Goal: Information Seeking & Learning: Learn about a topic

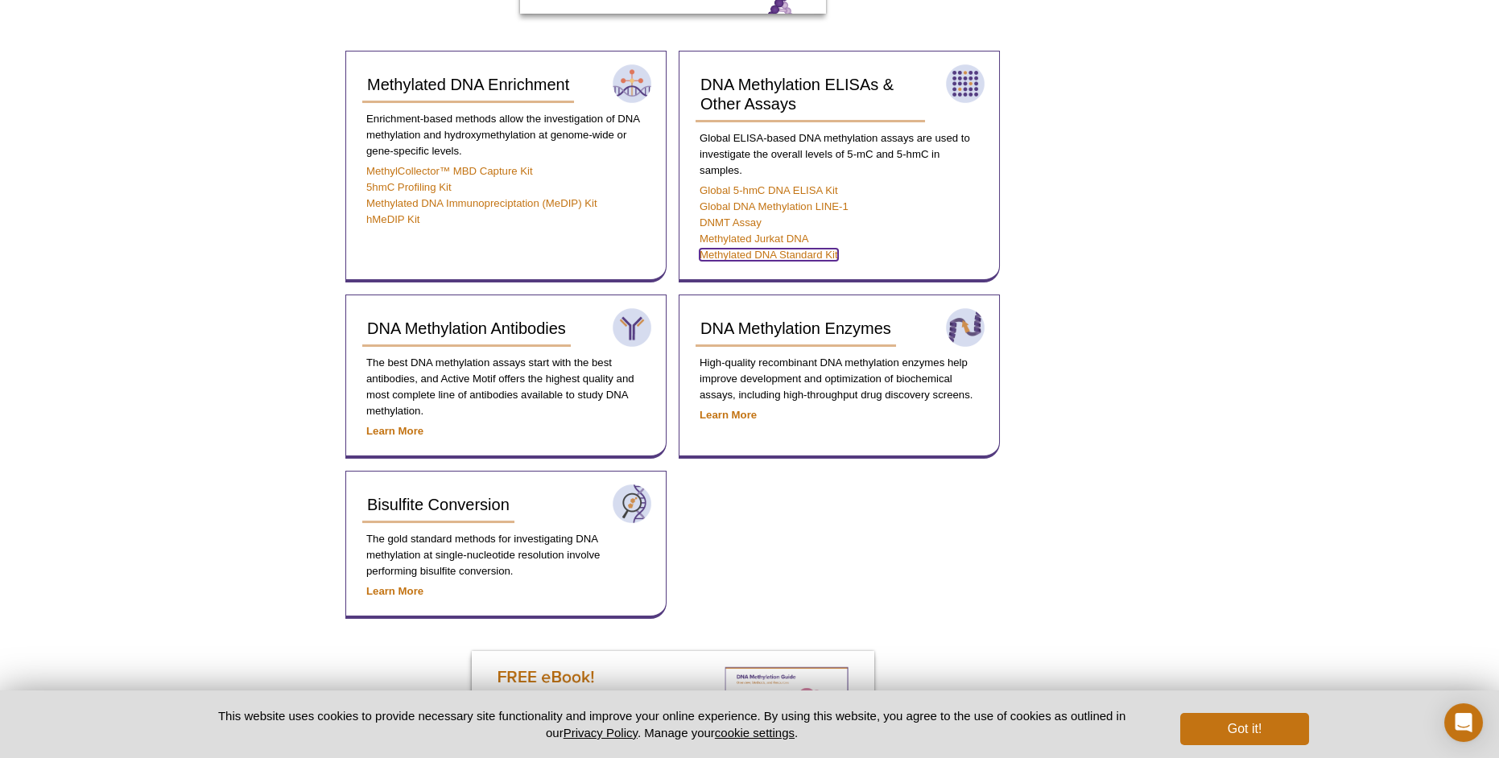
scroll to position [927, 0]
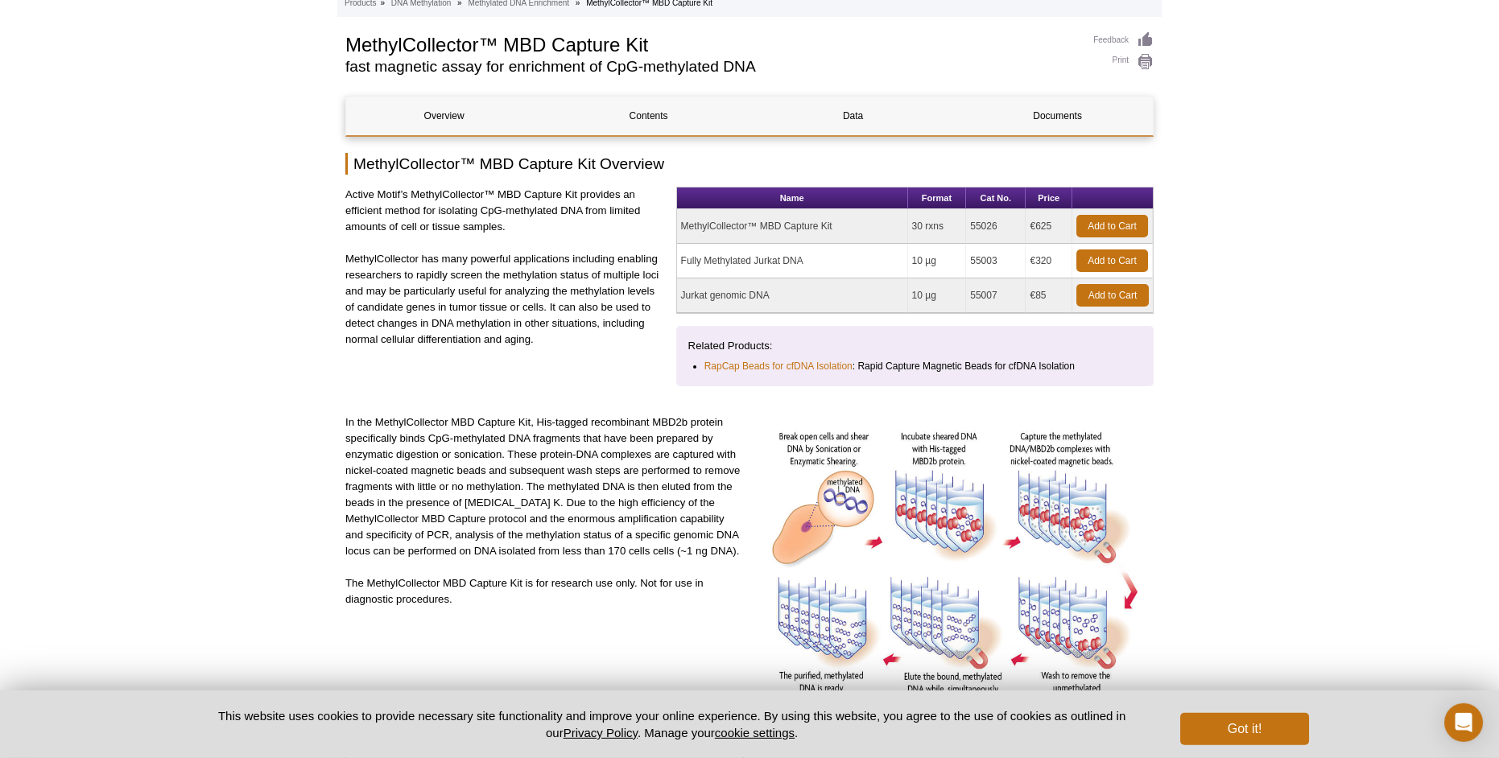
scroll to position [170, 0]
